Goal: Transaction & Acquisition: Book appointment/travel/reservation

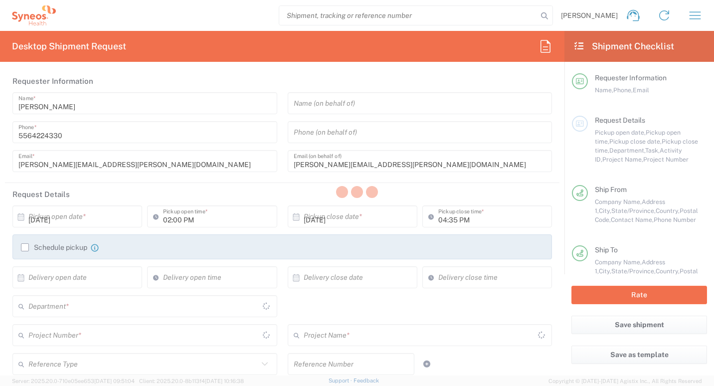
type input "[GEOGRAPHIC_DATA]"
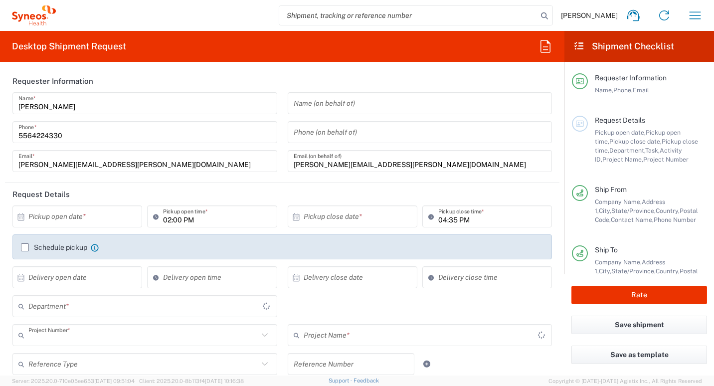
type input "3213 DEPARTMENTAL EXPENSE"
type input "[GEOGRAPHIC_DATA]"
type input "Morelos"
type input "[GEOGRAPHIC_DATA]"
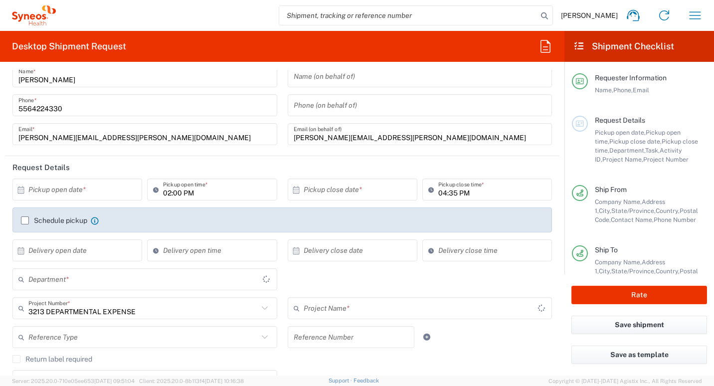
type input "3213 DEPARTMENTAL EXPENSE"
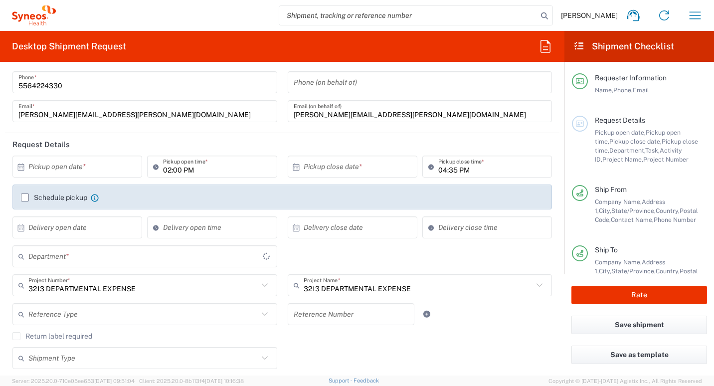
type input "3213"
click at [364, 165] on input "text" at bounding box center [355, 166] width 102 height 17
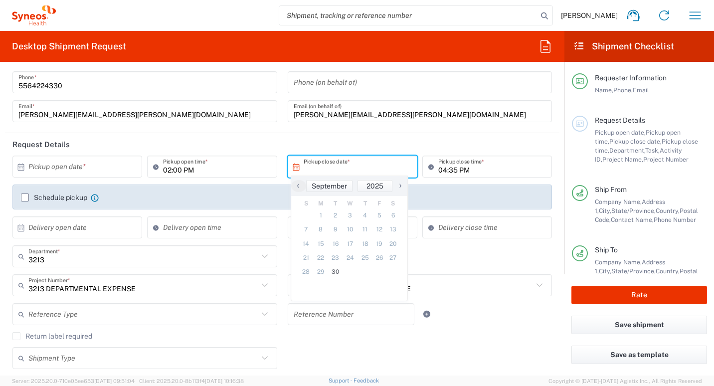
click at [402, 187] on span "›" at bounding box center [400, 185] width 15 height 12
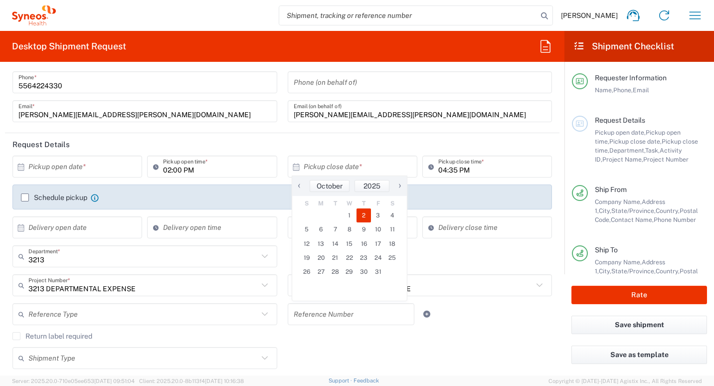
click at [363, 214] on span "2" at bounding box center [363, 215] width 14 height 14
type input "[DATE]"
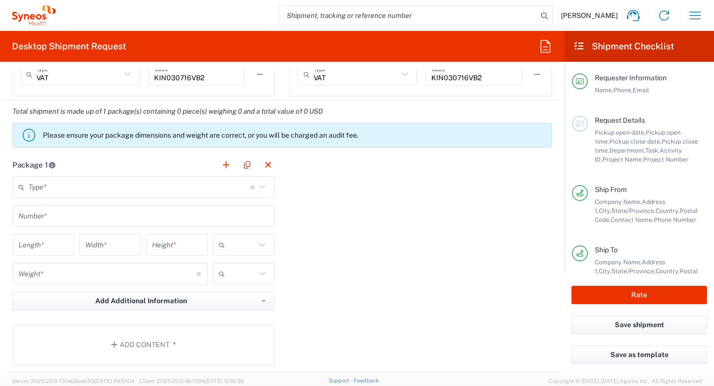
scroll to position [848, 0]
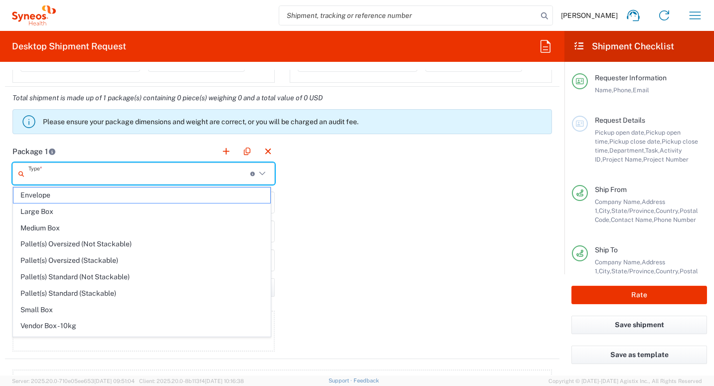
click at [162, 173] on input "text" at bounding box center [139, 173] width 222 height 17
click at [61, 193] on span "Envelope" at bounding box center [141, 194] width 257 height 15
type input "Envelope"
type input "1"
type input "9.5"
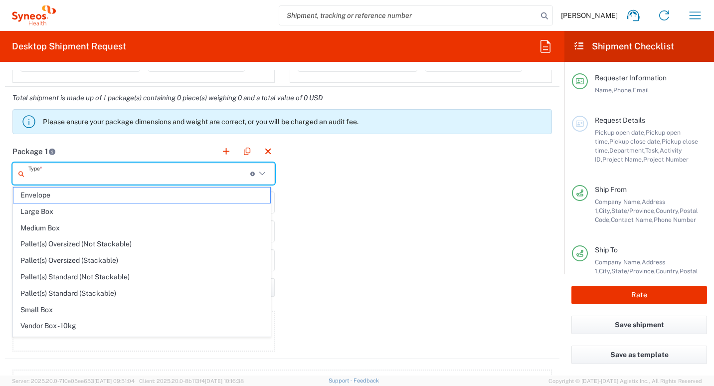
type input "12.5"
type input "0.25"
type input "in"
type input "0.45"
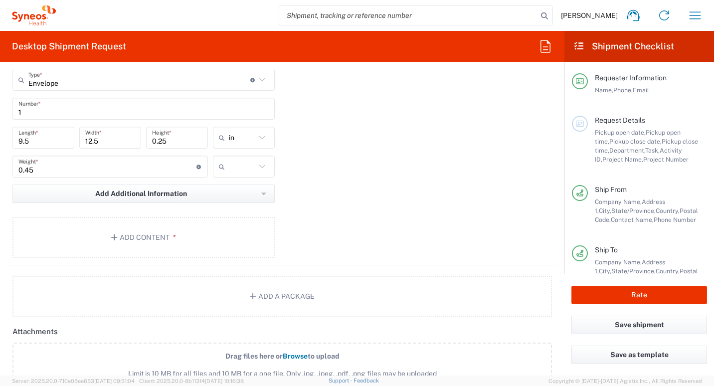
scroll to position [947, 0]
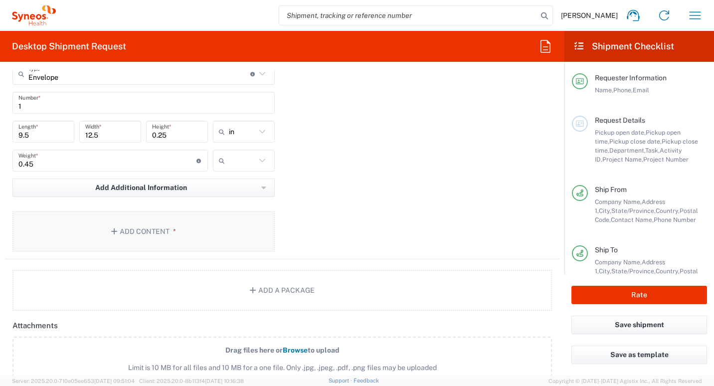
click at [140, 237] on button "Add Content *" at bounding box center [143, 231] width 262 height 41
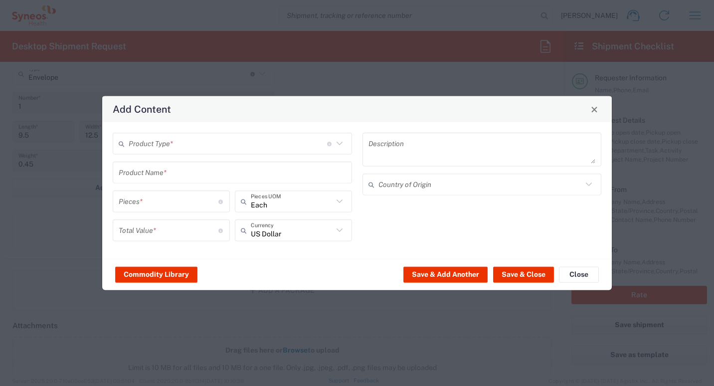
click at [342, 142] on icon at bounding box center [339, 143] width 13 height 13
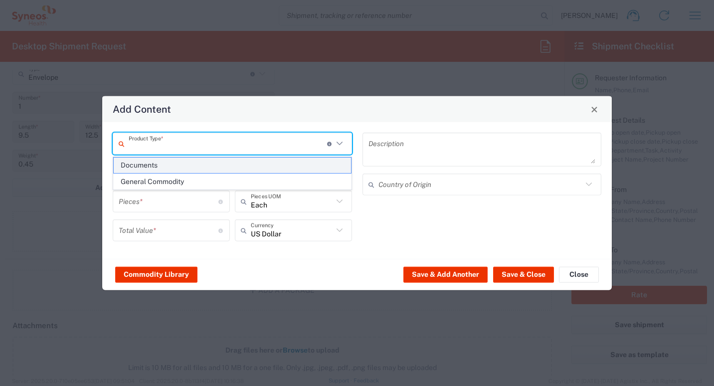
click at [198, 165] on span "Documents" at bounding box center [232, 165] width 237 height 15
type input "Documents"
type input "1"
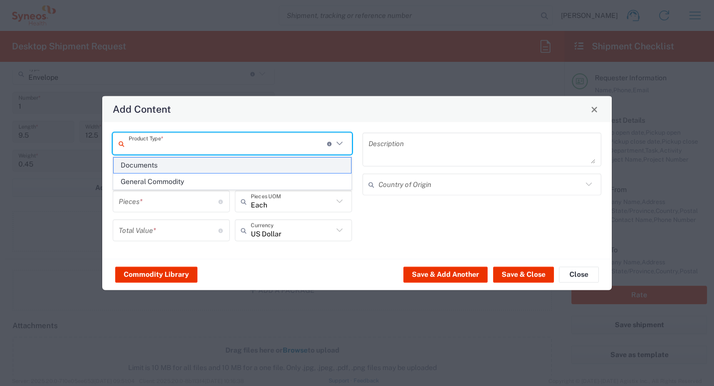
type textarea "Documents"
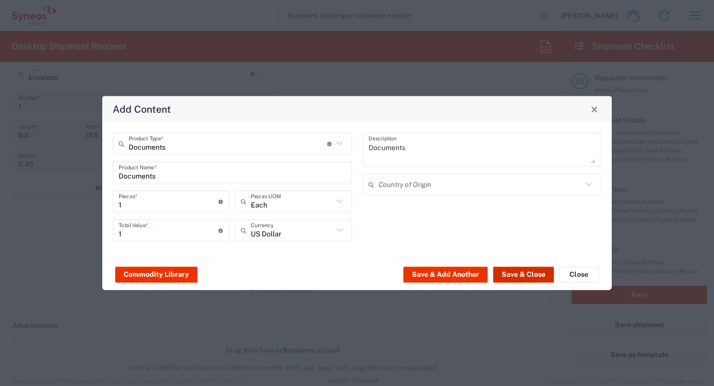
click at [518, 270] on button "Save & Close" at bounding box center [523, 274] width 61 height 16
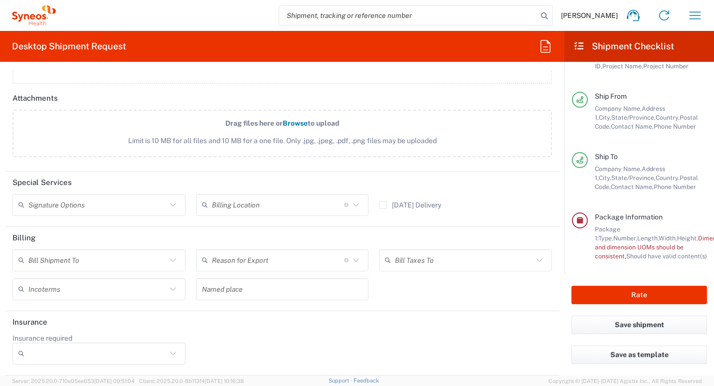
scroll to position [110, 0]
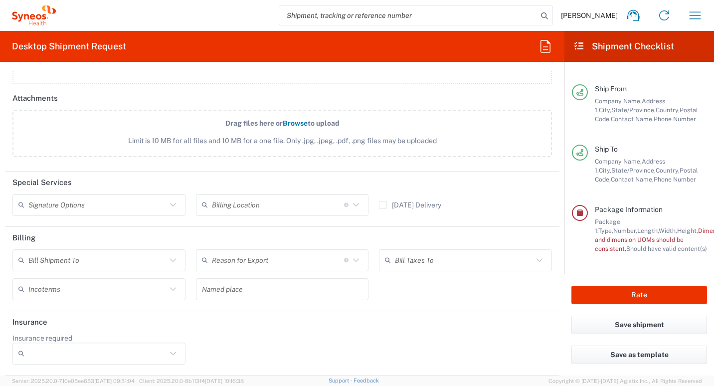
click at [581, 209] on icon at bounding box center [579, 212] width 9 height 7
click at [620, 205] on span "Package Information" at bounding box center [629, 209] width 68 height 8
click at [677, 227] on span "Height," at bounding box center [687, 230] width 21 height 7
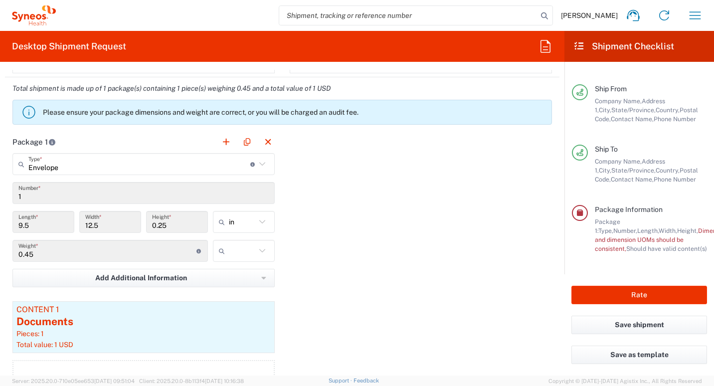
scroll to position [834, 0]
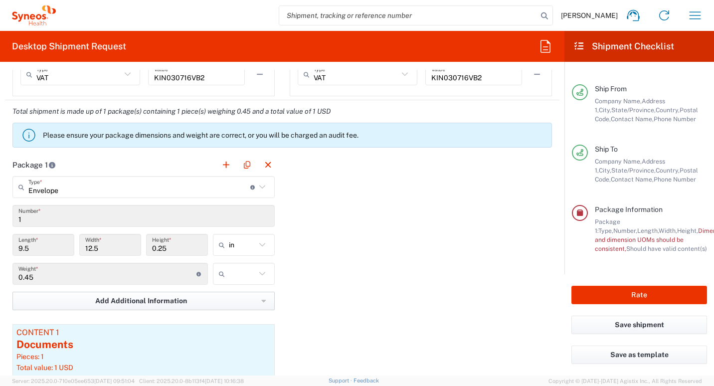
click at [126, 296] on span "Add Additional Information" at bounding box center [141, 300] width 92 height 9
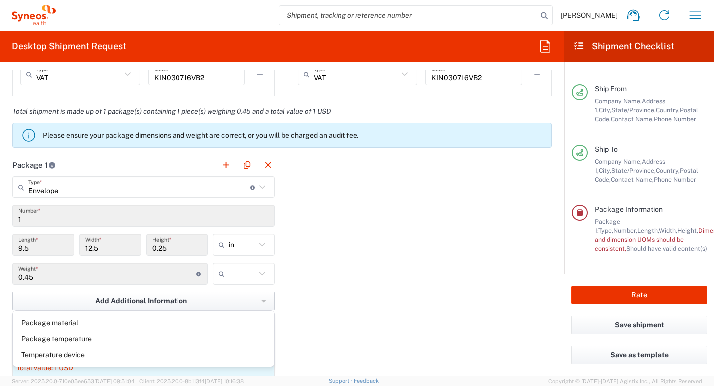
click at [124, 296] on span "Add Additional Information" at bounding box center [141, 300] width 92 height 9
click at [415, 279] on div "Package 1 Envelope Type * Material used to package goods Envelope Large Box Med…" at bounding box center [282, 293] width 554 height 278
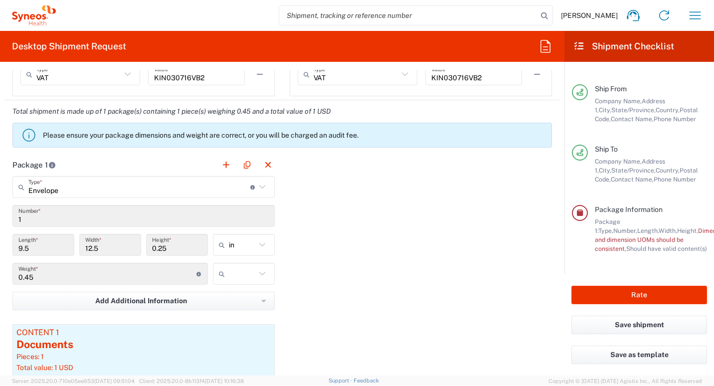
click at [619, 234] on div "Package 1: Type, Number, Length, Width, Height, Dimension, Weight, Weight and d…" at bounding box center [651, 235] width 112 height 36
click at [620, 233] on span "Weight and dimension UOMs should be consistent," at bounding box center [683, 239] width 176 height 25
click at [617, 295] on button "Rate" at bounding box center [639, 295] width 136 height 18
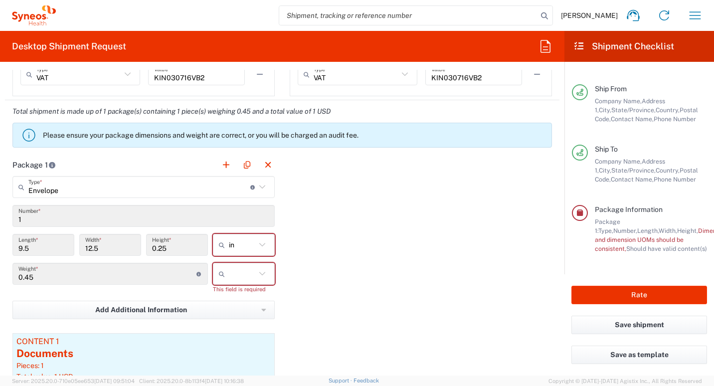
click at [261, 245] on icon at bounding box center [262, 244] width 13 height 13
click at [228, 279] on span "cm" at bounding box center [240, 282] width 59 height 15
type input "24.13"
type input "31.75"
type input "0.64"
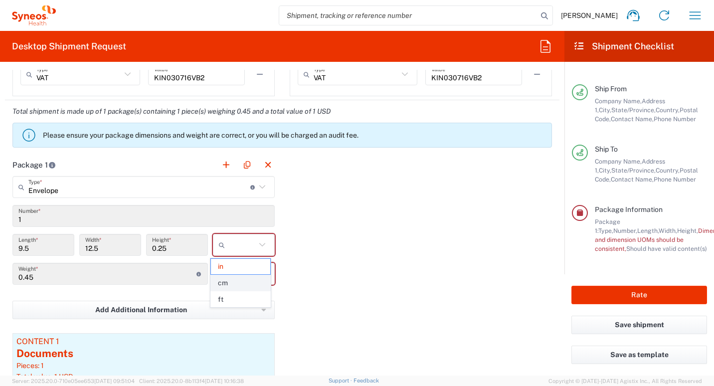
type input "cm"
click at [257, 276] on icon at bounding box center [262, 273] width 13 height 13
click at [237, 295] on span "kgs" at bounding box center [240, 295] width 59 height 15
type input "kgs"
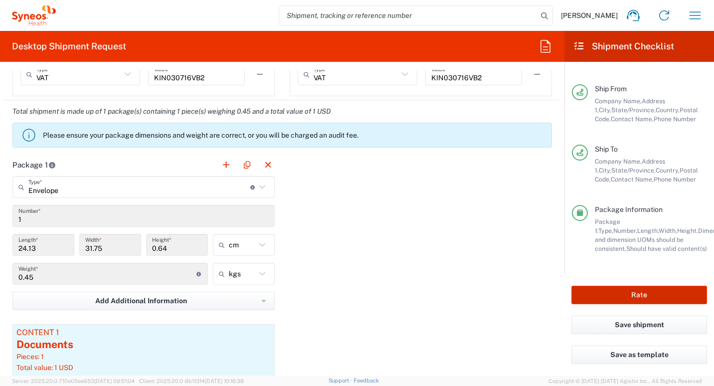
click at [608, 292] on button "Rate" at bounding box center [639, 295] width 136 height 18
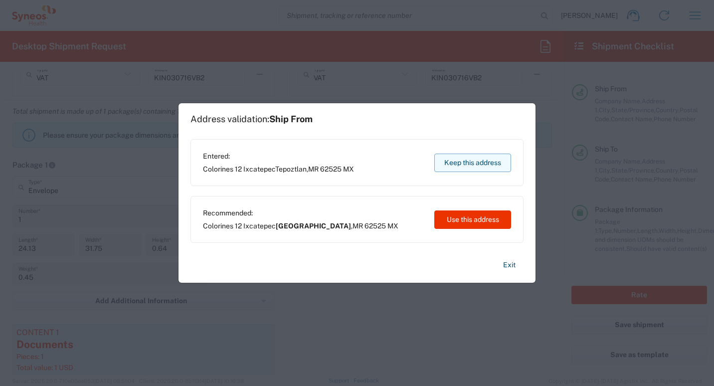
click at [487, 155] on button "Keep this address" at bounding box center [472, 163] width 77 height 18
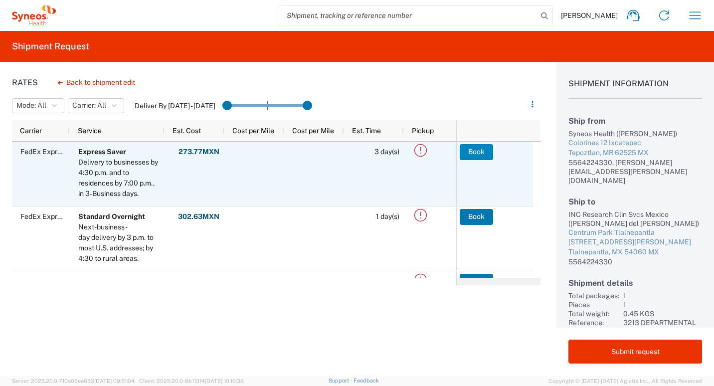
click at [487, 153] on button "Book" at bounding box center [476, 152] width 33 height 16
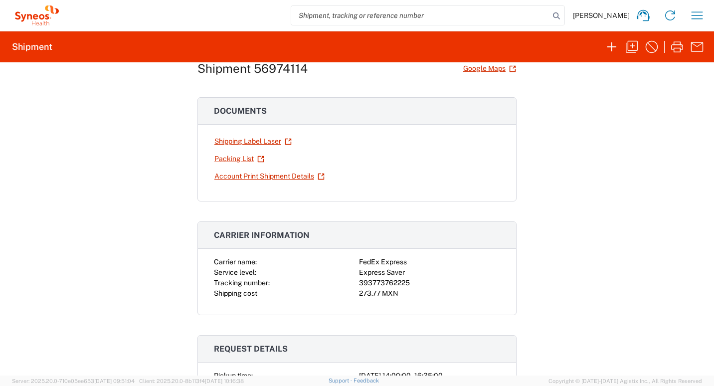
scroll to position [50, 0]
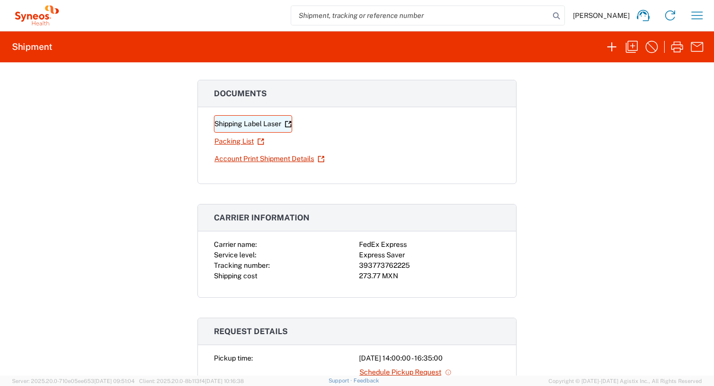
click at [242, 124] on link "Shipping Label Laser" at bounding box center [253, 123] width 78 height 17
